Goal: Entertainment & Leisure: Consume media (video, audio)

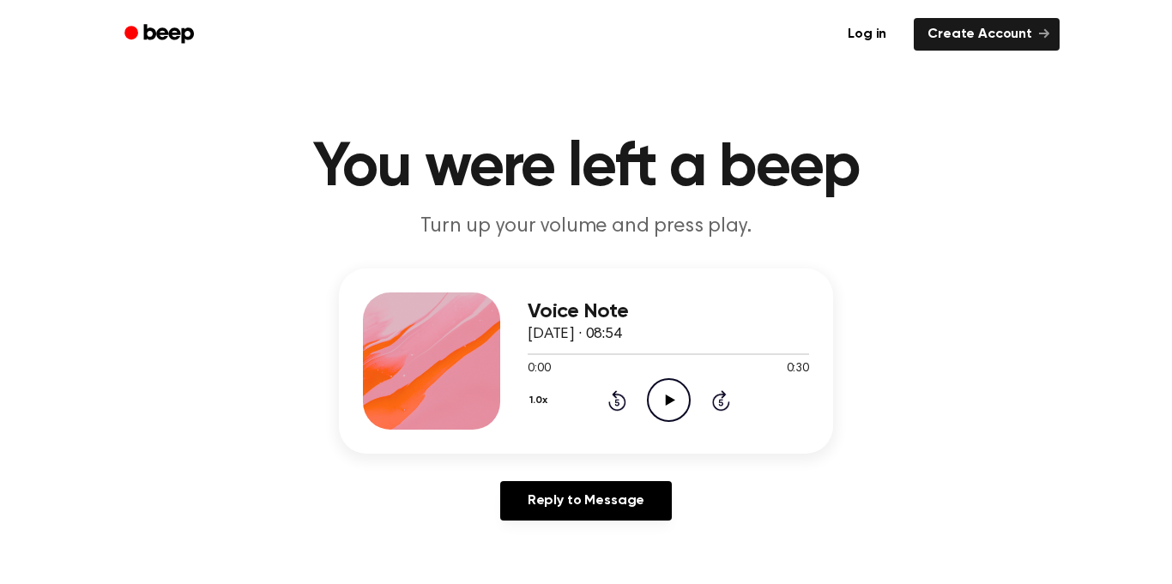
click at [674, 395] on icon "Play Audio" at bounding box center [669, 400] width 44 height 44
click at [664, 423] on div "Voice Note [DATE] · 08:54 0:30 0:30 Your browser does not support the [object O…" at bounding box center [668, 361] width 281 height 137
click at [654, 392] on icon "Play Audio" at bounding box center [669, 400] width 44 height 44
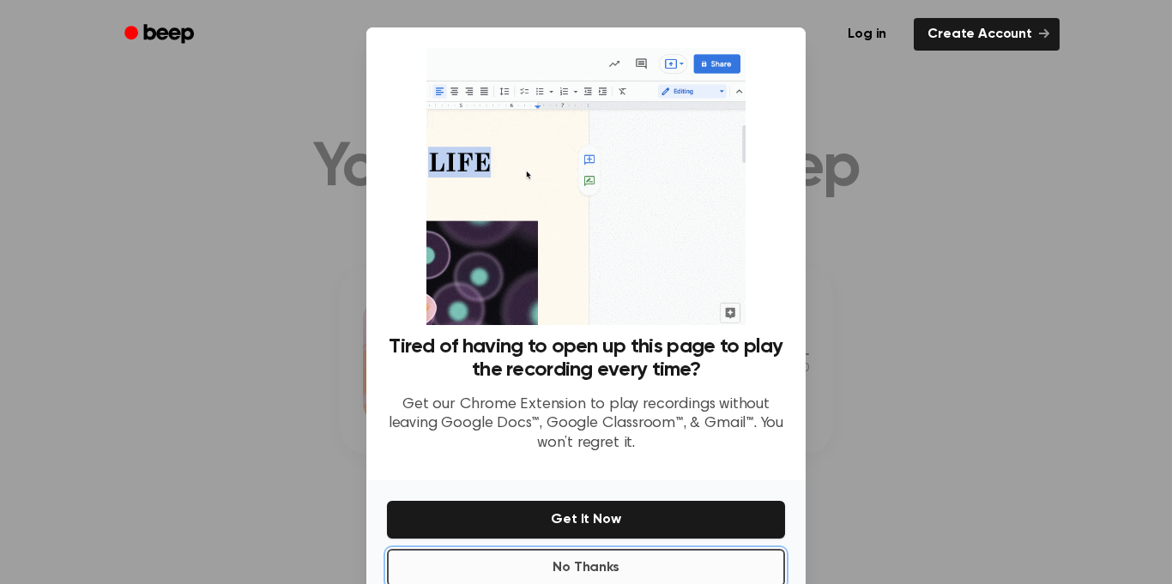
click at [597, 560] on button "No Thanks" at bounding box center [586, 568] width 398 height 38
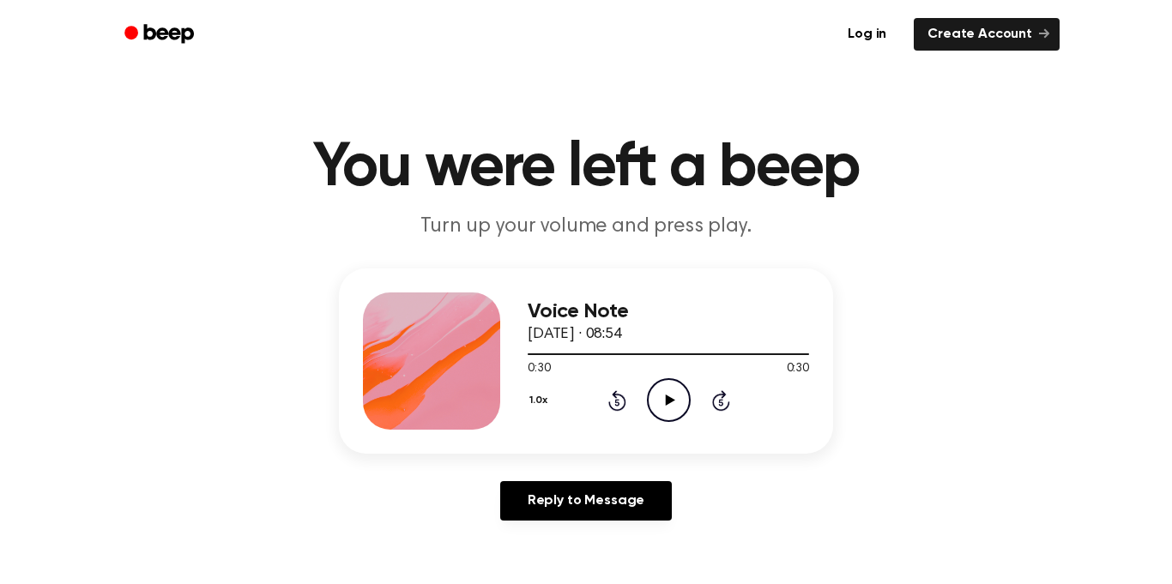
click at [673, 414] on icon "Play Audio" at bounding box center [669, 400] width 44 height 44
click at [620, 406] on icon "Rewind 5 seconds" at bounding box center [616, 401] width 19 height 22
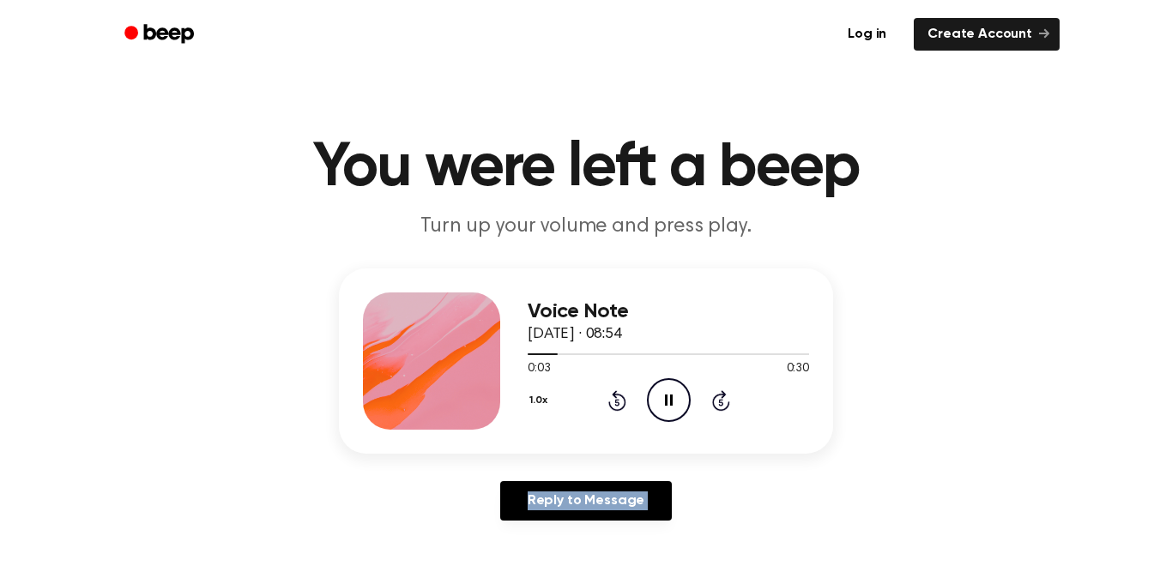
click at [620, 406] on icon "Rewind 5 seconds" at bounding box center [616, 401] width 19 height 22
click at [661, 397] on icon "Pause Audio" at bounding box center [669, 400] width 44 height 44
click at [661, 397] on icon "Play Audio" at bounding box center [669, 400] width 44 height 44
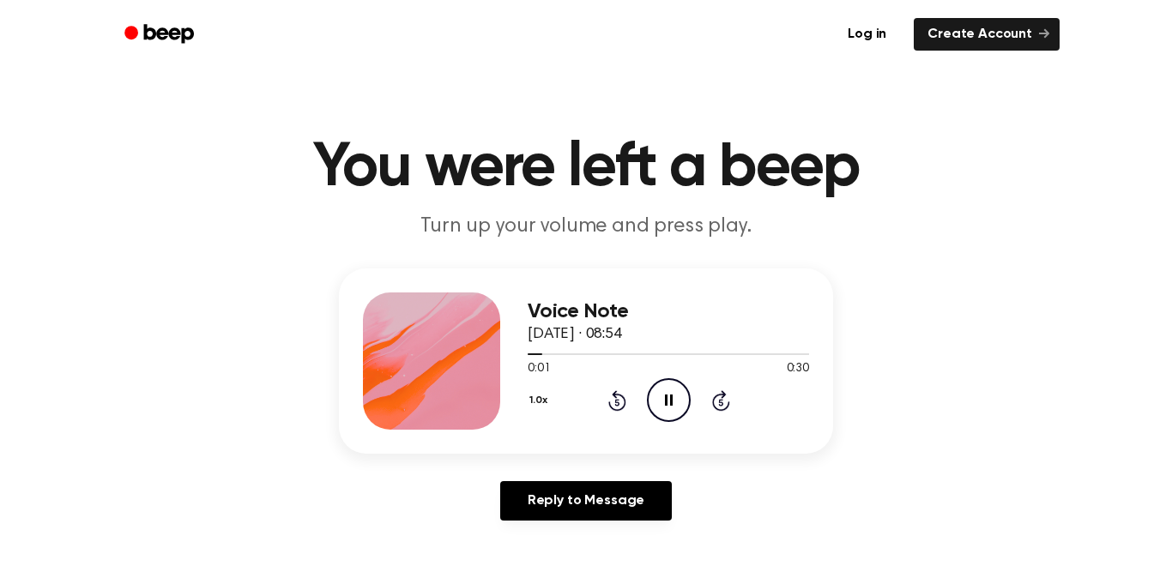
click at [661, 397] on icon "Pause Audio" at bounding box center [669, 400] width 44 height 44
click at [659, 401] on icon "Play Audio" at bounding box center [669, 400] width 44 height 44
click at [685, 391] on icon "Pause Audio" at bounding box center [669, 400] width 44 height 44
click at [604, 396] on div "1.0x Rewind 5 seconds Play Audio Skip 5 seconds" at bounding box center [668, 400] width 281 height 44
click at [620, 399] on icon "Rewind 5 seconds" at bounding box center [616, 401] width 19 height 22
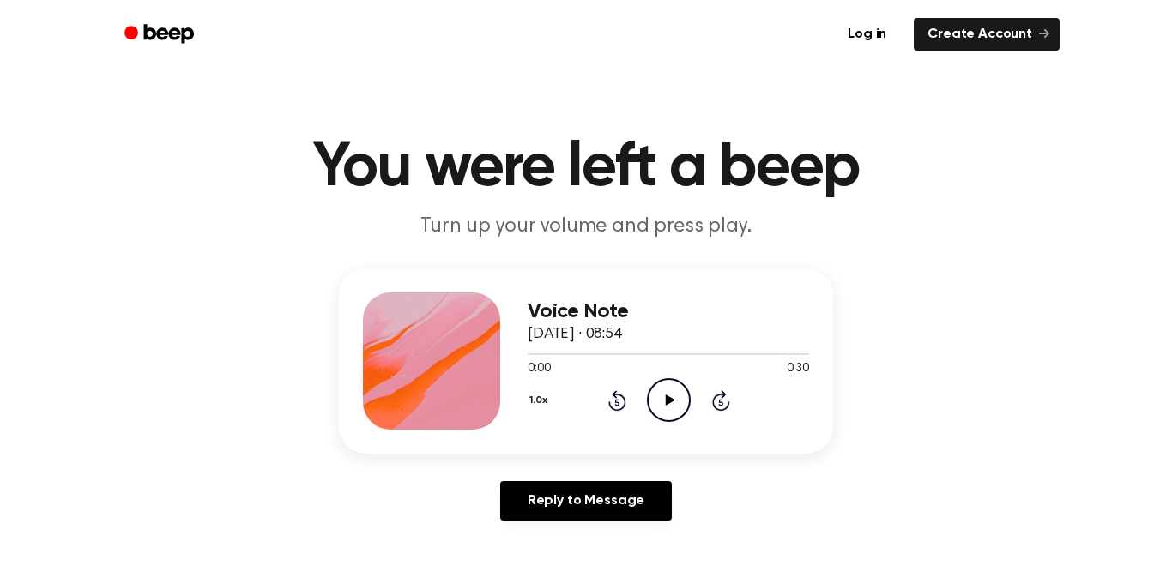
click at [686, 413] on circle at bounding box center [669, 400] width 42 height 42
click at [688, 411] on icon "Pause Audio" at bounding box center [669, 400] width 44 height 44
click at [678, 389] on icon "Play Audio" at bounding box center [669, 400] width 44 height 44
click at [680, 396] on icon "Pause Audio" at bounding box center [669, 400] width 44 height 44
click at [680, 396] on icon "Play Audio" at bounding box center [669, 400] width 44 height 44
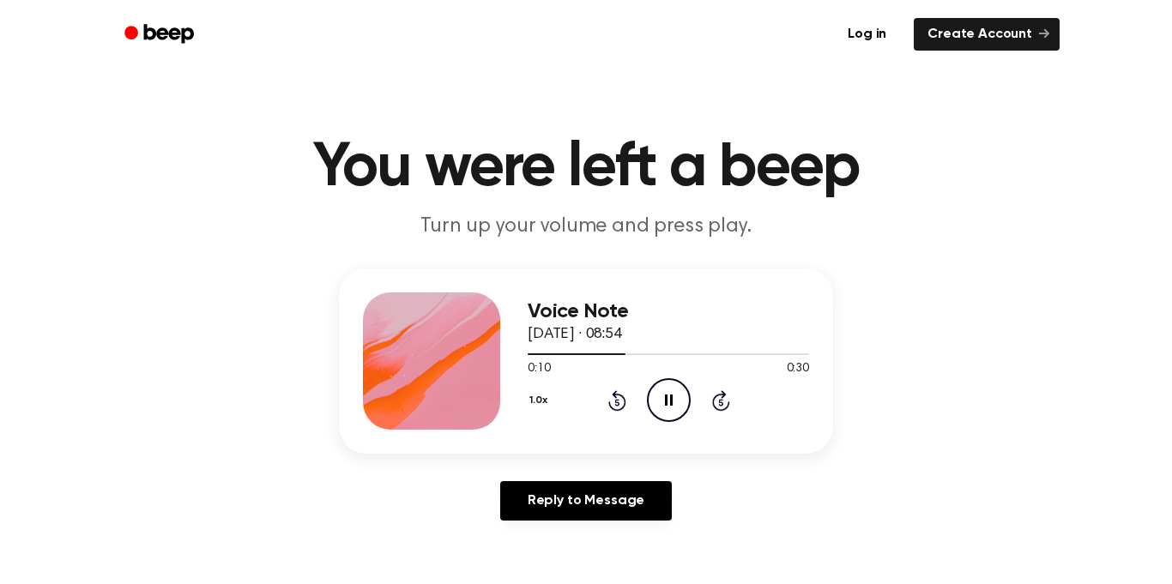
click at [658, 397] on icon "Pause Audio" at bounding box center [669, 400] width 44 height 44
click at [659, 397] on icon "Play Audio" at bounding box center [669, 400] width 44 height 44
click at [647, 394] on icon "Pause Audio" at bounding box center [669, 400] width 44 height 44
click at [647, 385] on icon "Play Audio" at bounding box center [669, 400] width 44 height 44
click at [652, 391] on icon "Pause Audio" at bounding box center [669, 400] width 44 height 44
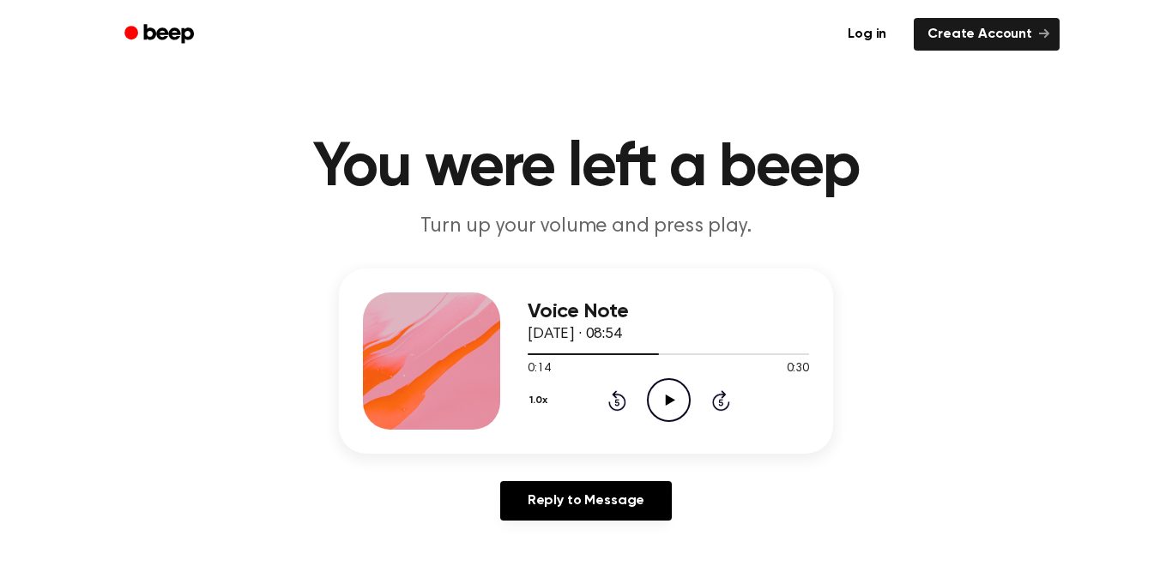
click at [650, 390] on icon "Play Audio" at bounding box center [669, 400] width 44 height 44
click at [650, 394] on icon "Pause Audio" at bounding box center [669, 400] width 44 height 44
click at [648, 396] on circle at bounding box center [669, 400] width 42 height 42
click at [610, 397] on icon "Rewind 5 seconds" at bounding box center [616, 401] width 19 height 22
click at [630, 414] on div "1.0x Rewind 5 seconds Pause Audio Skip 5 seconds" at bounding box center [668, 400] width 281 height 44
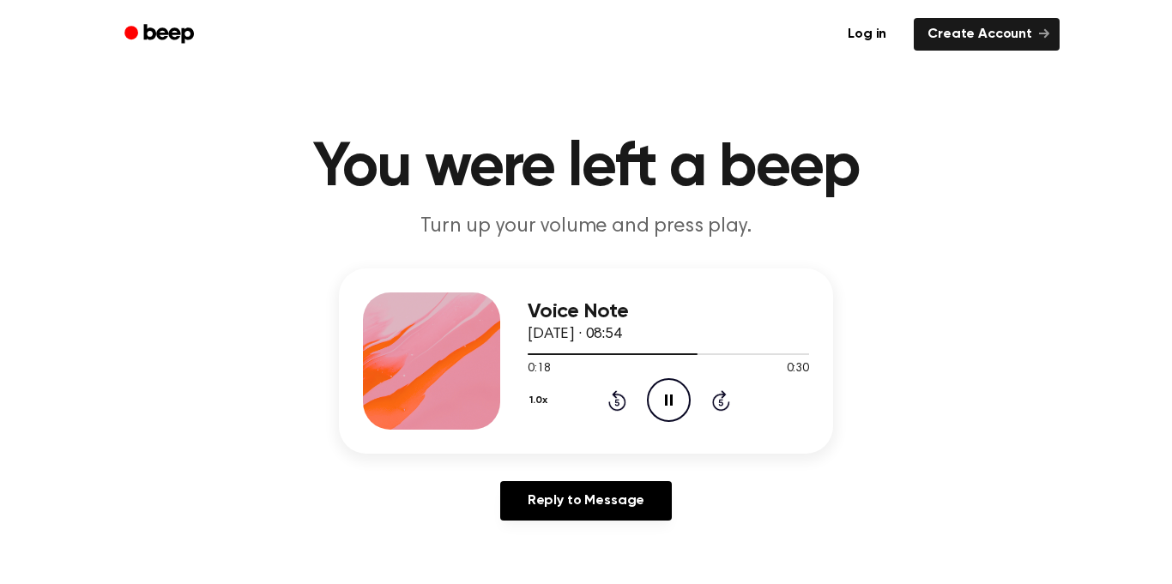
click at [681, 420] on icon "Pause Audio" at bounding box center [669, 400] width 44 height 44
click at [628, 405] on div "1.0x Rewind 5 seconds Play Audio Skip 5 seconds" at bounding box center [668, 400] width 281 height 44
click at [621, 400] on icon "Rewind 5 seconds" at bounding box center [616, 401] width 19 height 22
click at [654, 391] on icon "Play Audio" at bounding box center [669, 400] width 44 height 44
click at [625, 393] on icon "Rewind 5 seconds" at bounding box center [616, 401] width 19 height 22
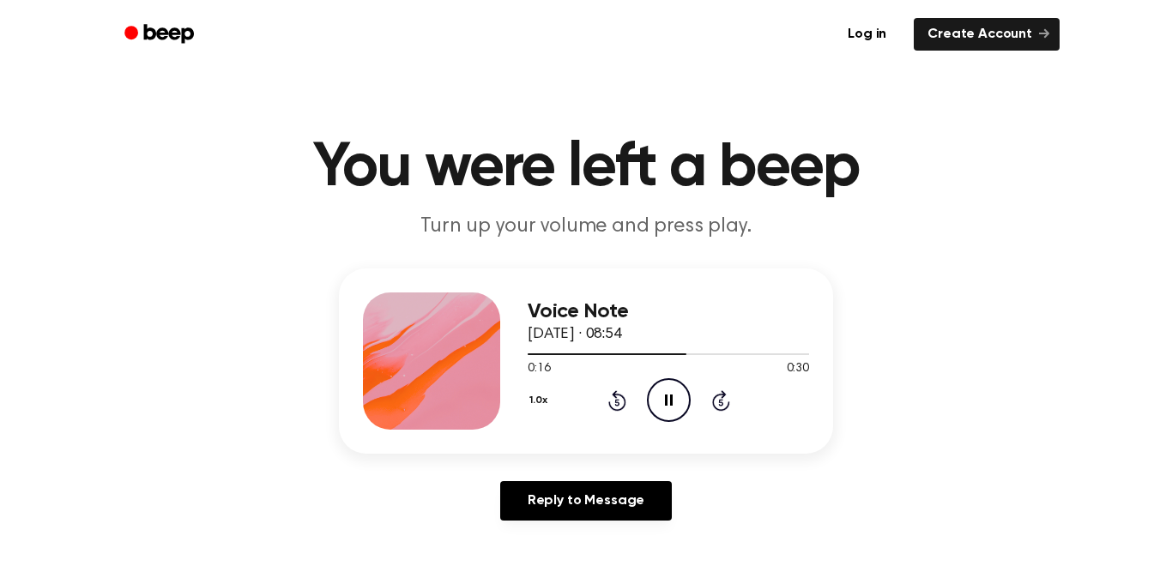
click at [625, 393] on icon "Rewind 5 seconds" at bounding box center [616, 401] width 19 height 22
click at [673, 405] on icon "Pause Audio" at bounding box center [669, 400] width 44 height 44
click at [668, 410] on icon "Play Audio" at bounding box center [669, 400] width 44 height 44
click at [620, 401] on icon "Rewind 5 seconds" at bounding box center [616, 401] width 19 height 22
click at [637, 404] on div "1.0x Rewind 5 seconds Pause Audio Skip 5 seconds" at bounding box center [668, 400] width 281 height 44
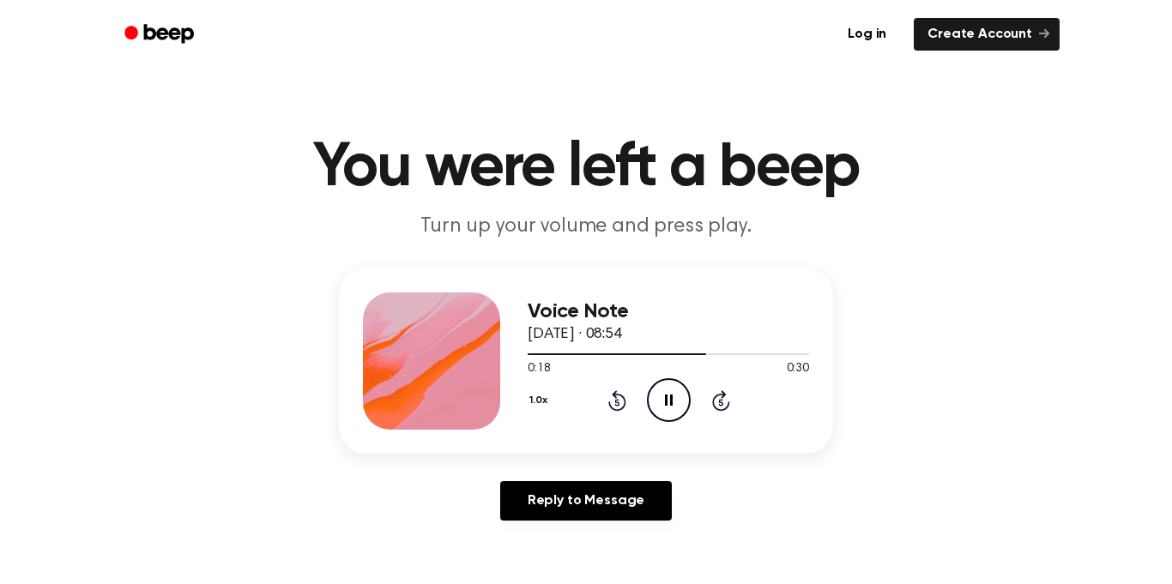
click at [656, 408] on icon "Pause Audio" at bounding box center [669, 400] width 44 height 44
click at [654, 412] on icon "Play Audio" at bounding box center [669, 400] width 44 height 44
click at [619, 404] on icon "Rewind 5 seconds" at bounding box center [616, 401] width 19 height 22
click at [650, 410] on circle at bounding box center [669, 400] width 42 height 42
click at [613, 403] on icon "Rewind 5 seconds" at bounding box center [616, 401] width 19 height 22
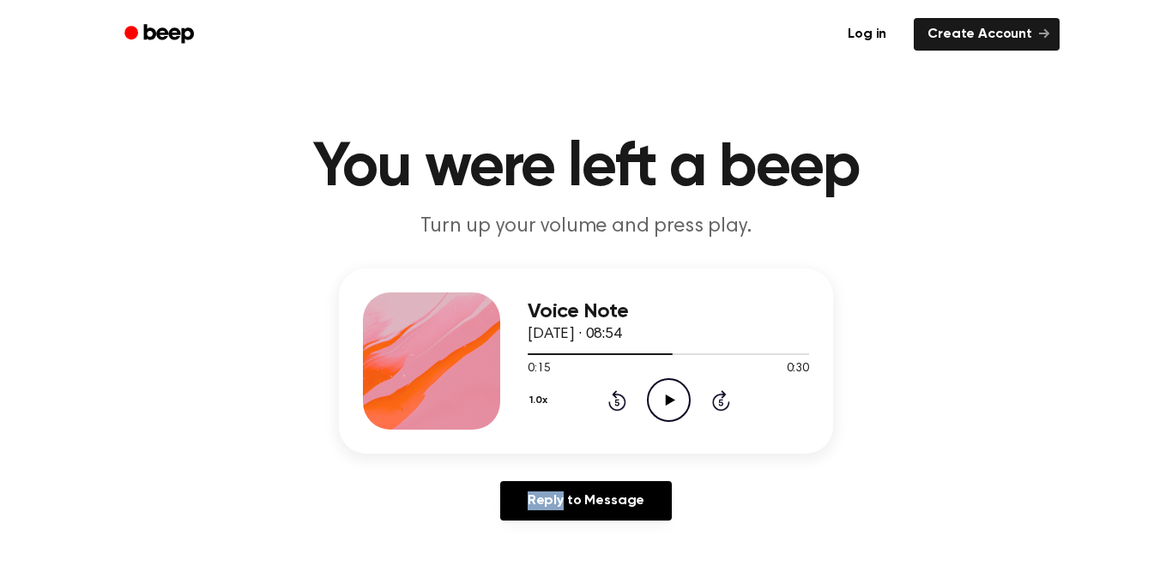
click at [613, 403] on icon "Rewind 5 seconds" at bounding box center [616, 401] width 19 height 22
click at [670, 415] on icon "Play Audio" at bounding box center [669, 400] width 44 height 44
click at [659, 421] on icon "Pause Audio" at bounding box center [669, 400] width 44 height 44
click at [659, 421] on icon "Play Audio" at bounding box center [669, 400] width 44 height 44
click at [659, 421] on icon "Pause Audio" at bounding box center [669, 400] width 44 height 44
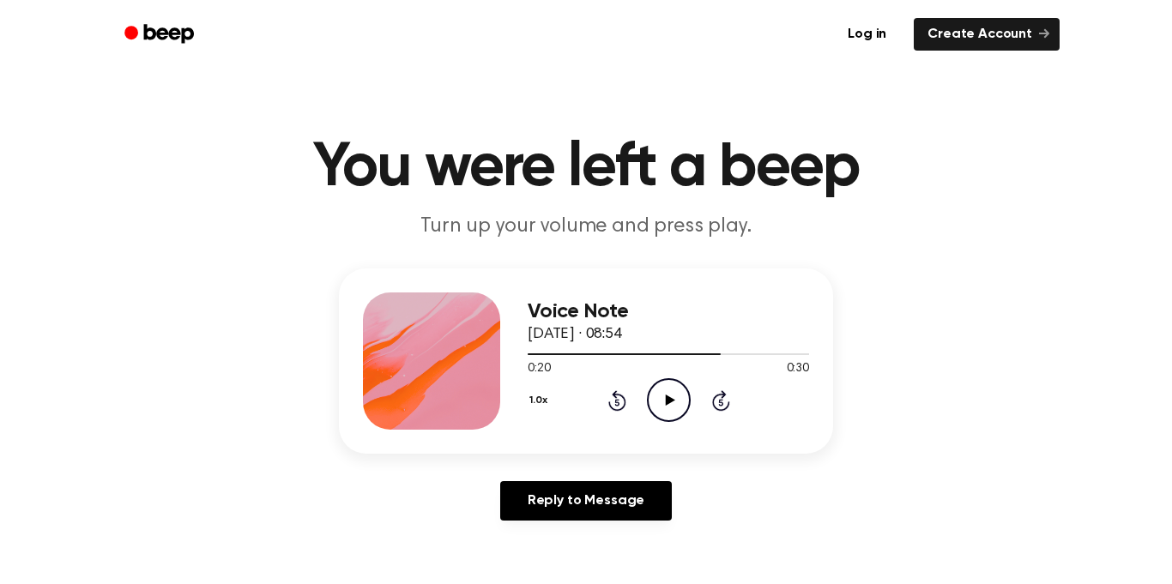
click at [650, 413] on circle at bounding box center [669, 400] width 42 height 42
click at [662, 402] on icon "Pause Audio" at bounding box center [669, 400] width 44 height 44
click at [614, 404] on icon at bounding box center [616, 402] width 4 height 7
click at [666, 394] on icon "Play Audio" at bounding box center [669, 400] width 44 height 44
click at [664, 396] on icon "Pause Audio" at bounding box center [669, 400] width 44 height 44
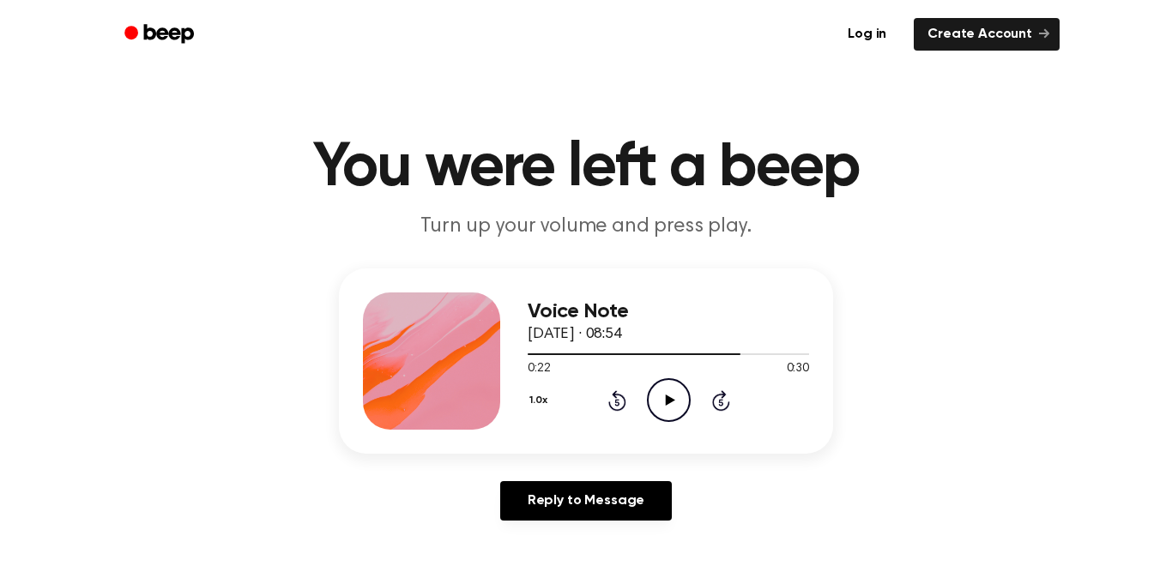
click at [655, 404] on icon "Play Audio" at bounding box center [669, 400] width 44 height 44
click at [656, 403] on icon "Pause Audio" at bounding box center [669, 400] width 44 height 44
click at [656, 403] on icon "Play Audio" at bounding box center [669, 400] width 44 height 44
click at [656, 398] on icon "Pause Audio" at bounding box center [669, 400] width 44 height 44
click at [656, 395] on icon "Play Audio" at bounding box center [669, 400] width 44 height 44
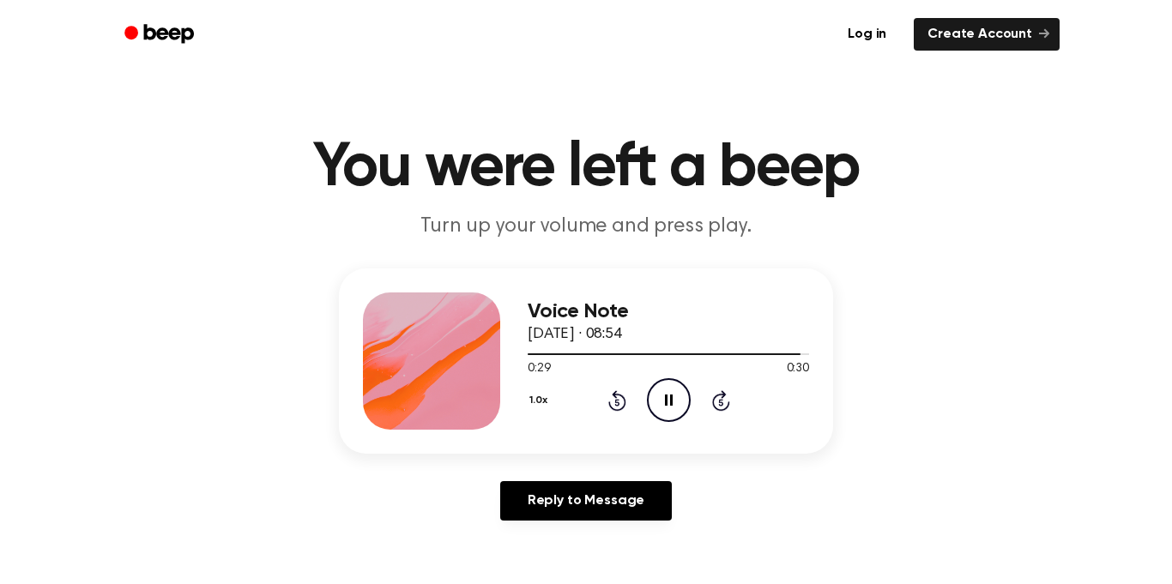
click at [656, 394] on icon "Pause Audio" at bounding box center [669, 400] width 44 height 44
click at [654, 392] on icon "Play Audio" at bounding box center [669, 400] width 44 height 44
